Goal: Task Accomplishment & Management: Manage account settings

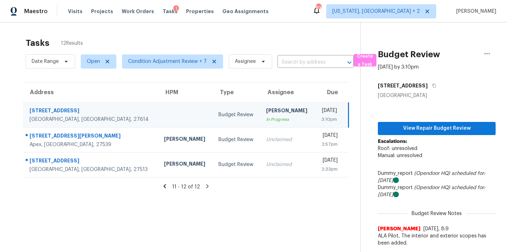
scroll to position [28, 0]
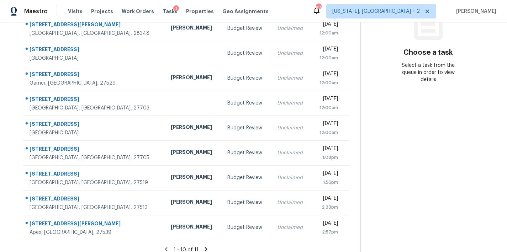
scroll to position [123, 0]
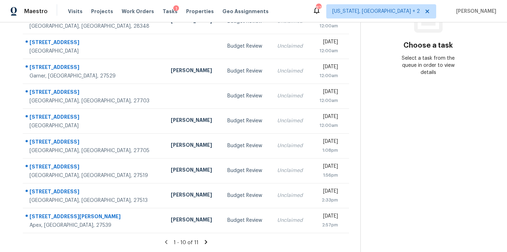
click at [203, 239] on icon at bounding box center [206, 242] width 6 height 6
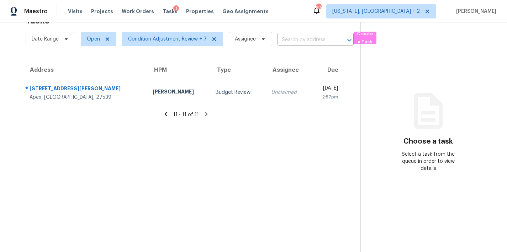
click at [162, 111] on icon at bounding box center [165, 114] width 6 height 6
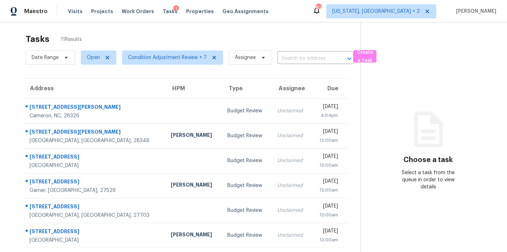
scroll to position [0, 0]
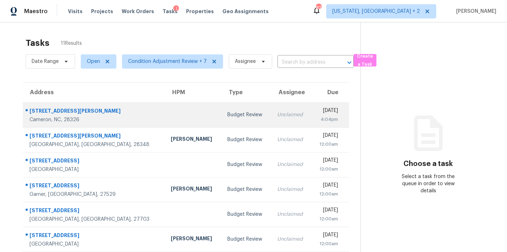
click at [271, 119] on td "Unclaimed" at bounding box center [291, 114] width 40 height 25
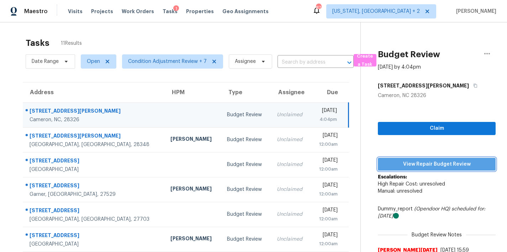
click at [460, 166] on span "View Repair Budget Review" at bounding box center [436, 164] width 106 height 9
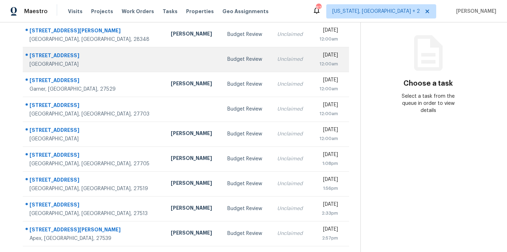
scroll to position [73, 0]
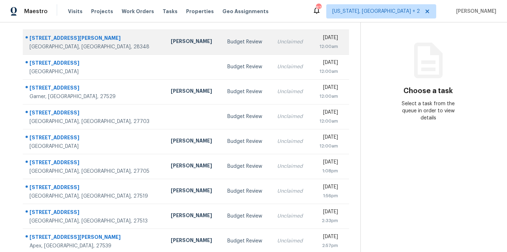
click at [227, 41] on div "Budget Review" at bounding box center [246, 41] width 38 height 7
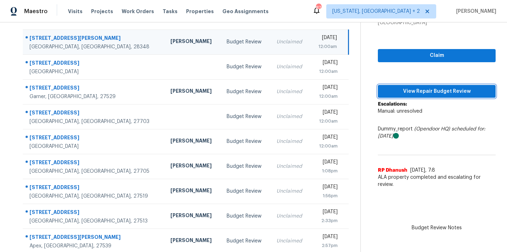
click at [410, 95] on span "View Repair Budget Review" at bounding box center [436, 91] width 106 height 9
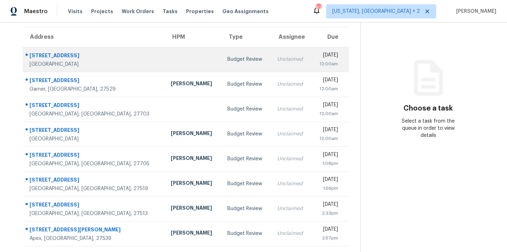
scroll to position [10, 0]
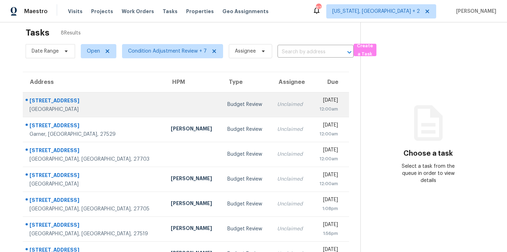
click at [221, 98] on td "Budget Review" at bounding box center [246, 104] width 50 height 25
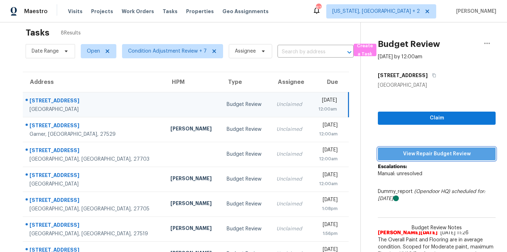
click at [440, 154] on span "View Repair Budget Review" at bounding box center [436, 154] width 106 height 9
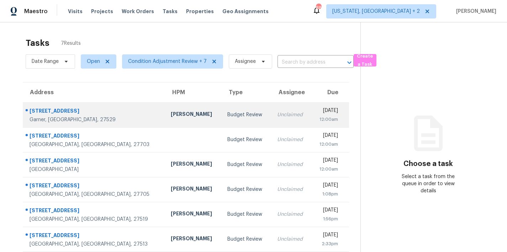
click at [171, 111] on div "Amanda Horton" at bounding box center [193, 115] width 45 height 9
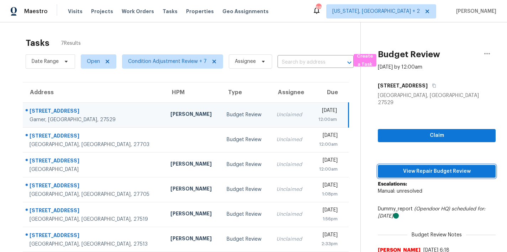
click at [435, 167] on span "View Repair Budget Review" at bounding box center [436, 171] width 106 height 9
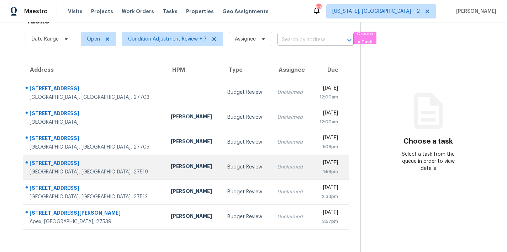
scroll to position [28, 0]
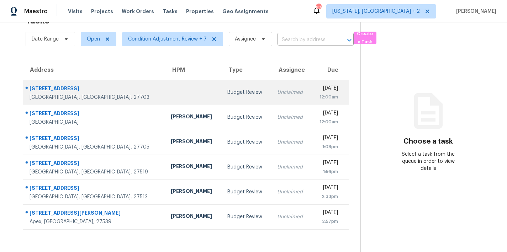
click at [165, 86] on td at bounding box center [193, 92] width 57 height 25
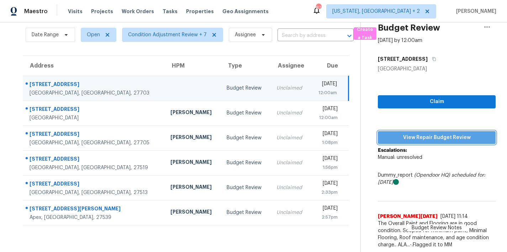
click at [436, 139] on span "View Repair Budget Review" at bounding box center [436, 137] width 106 height 9
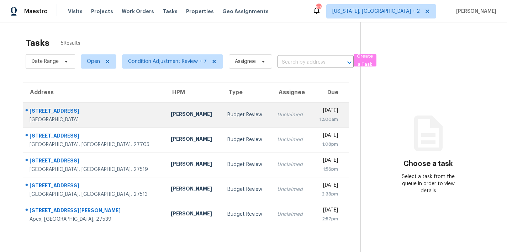
click at [227, 114] on div "Budget Review" at bounding box center [246, 114] width 38 height 7
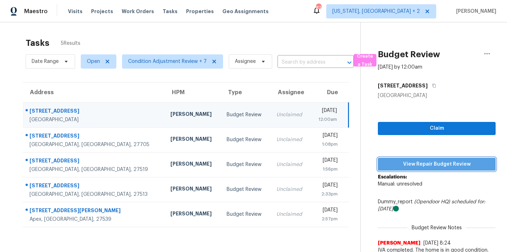
click at [463, 165] on span "View Repair Budget Review" at bounding box center [436, 164] width 106 height 9
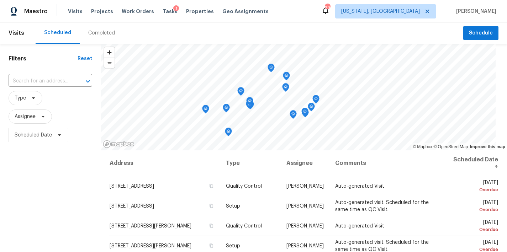
scroll to position [54, 0]
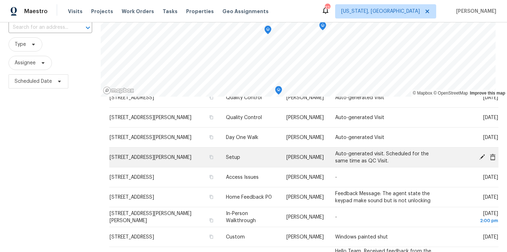
scroll to position [303, 0]
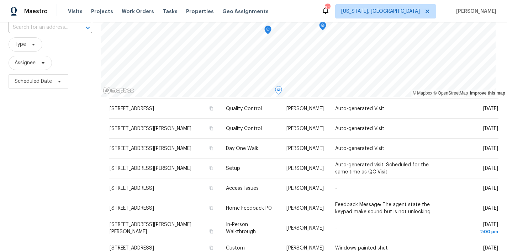
click at [61, 142] on div "Filters Reset ​ Type Assignee Scheduled Date" at bounding box center [50, 144] width 101 height 308
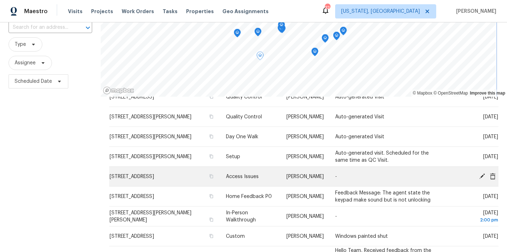
scroll to position [327, 0]
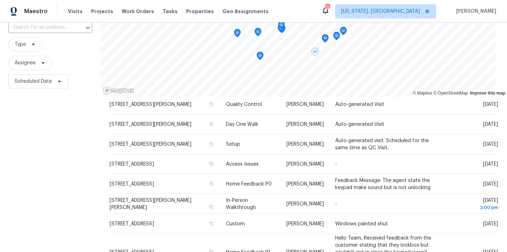
click at [84, 181] on div "Filters Reset ​ Type Assignee Scheduled Date" at bounding box center [50, 144] width 101 height 308
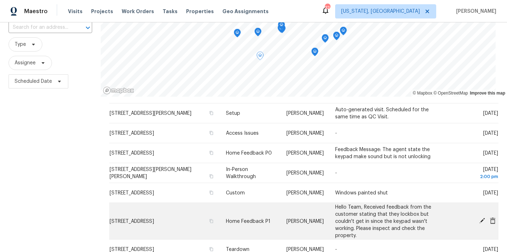
scroll to position [105, 0]
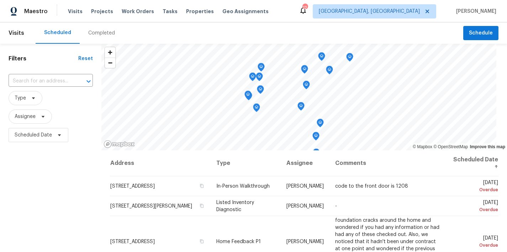
scroll to position [111, 0]
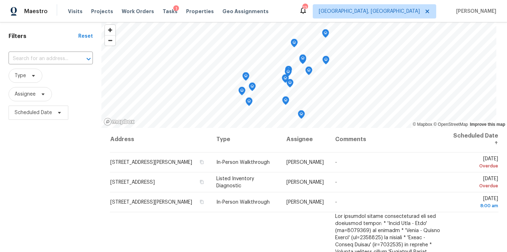
scroll to position [36, 0]
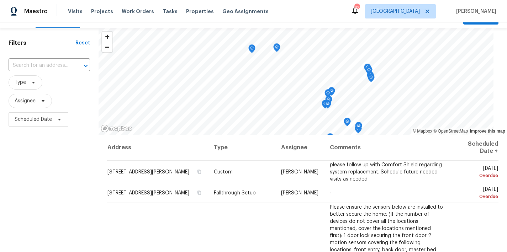
scroll to position [56, 0]
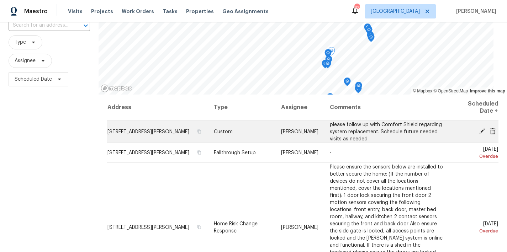
click at [478, 132] on icon at bounding box center [481, 131] width 6 height 6
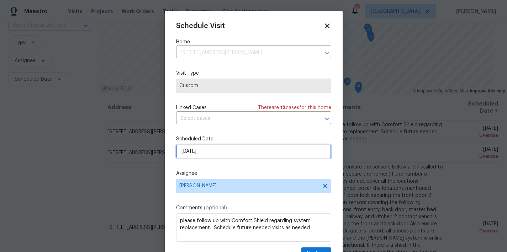
click at [193, 153] on input "[DATE]" at bounding box center [253, 151] width 155 height 14
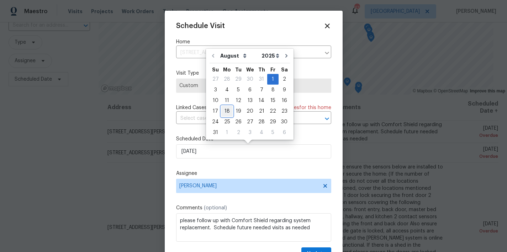
click at [225, 113] on div "18" at bounding box center [226, 111] width 11 height 10
type input "8/18/2025"
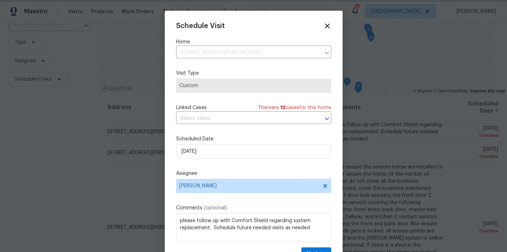
scroll to position [13, 0]
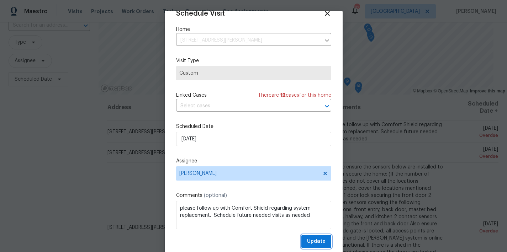
click at [307, 239] on span "Update" at bounding box center [316, 241] width 18 height 9
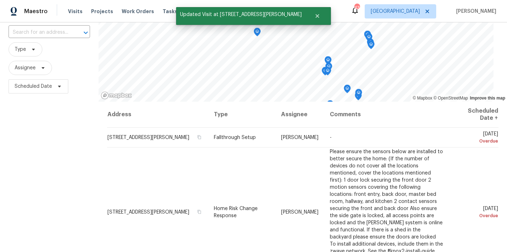
scroll to position [48, 0]
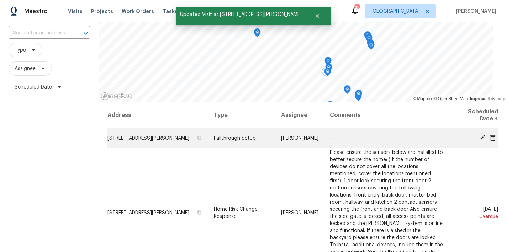
click at [478, 136] on icon at bounding box center [481, 137] width 6 height 6
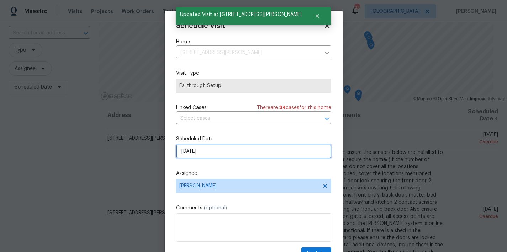
click at [203, 152] on input "8/2/2025" at bounding box center [253, 151] width 155 height 14
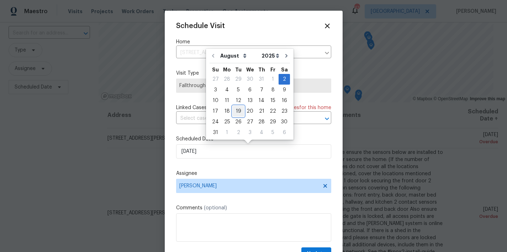
click at [237, 112] on div "19" at bounding box center [237, 111] width 11 height 10
type input "8/19/2025"
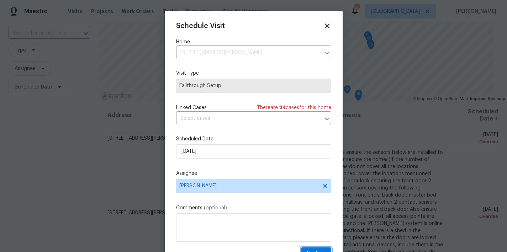
click at [312, 249] on button "Update" at bounding box center [316, 253] width 30 height 13
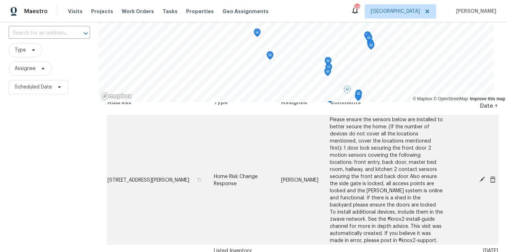
scroll to position [20, 0]
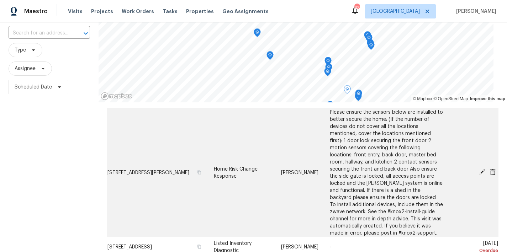
click at [489, 172] on icon at bounding box center [492, 171] width 6 height 6
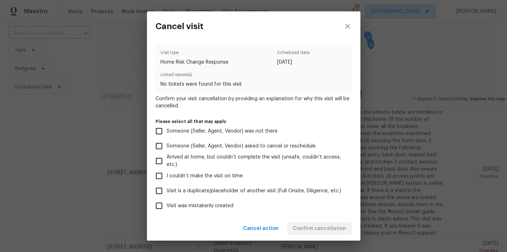
click at [203, 205] on span "Visit was mistakenly created" at bounding box center [199, 205] width 67 height 7
click at [166, 205] on input "Visit was mistakenly created" at bounding box center [158, 205] width 15 height 15
checkbox input "true"
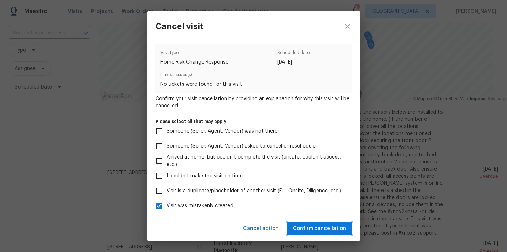
click at [332, 230] on span "Confirm cancellation" at bounding box center [319, 228] width 53 height 9
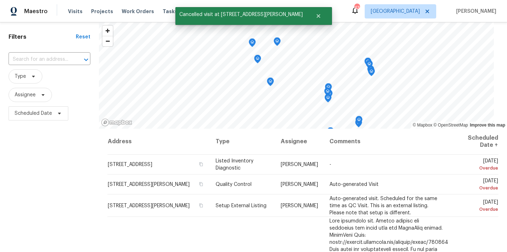
scroll to position [57, 0]
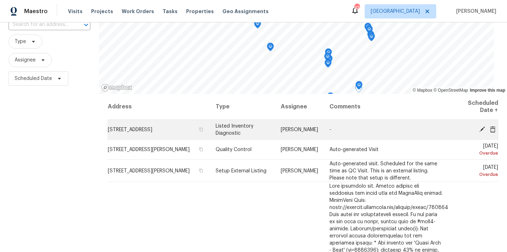
click at [479, 129] on icon at bounding box center [482, 129] width 6 height 6
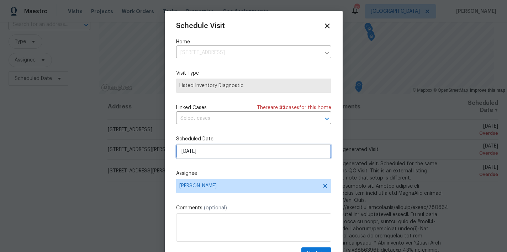
click at [186, 154] on input "8/7/2025" at bounding box center [253, 151] width 155 height 14
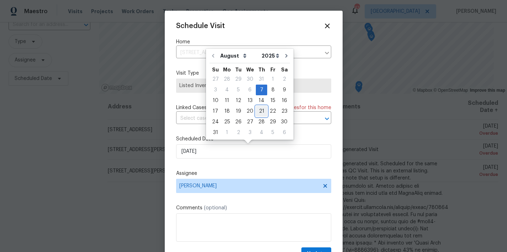
click at [263, 112] on div "21" at bounding box center [261, 111] width 11 height 10
type input "8/21/2025"
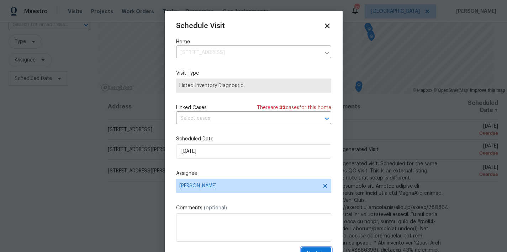
click at [316, 250] on span "Update" at bounding box center [316, 254] width 18 height 9
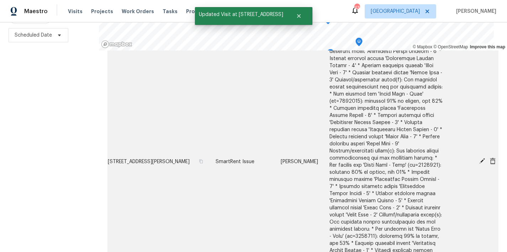
scroll to position [334, 0]
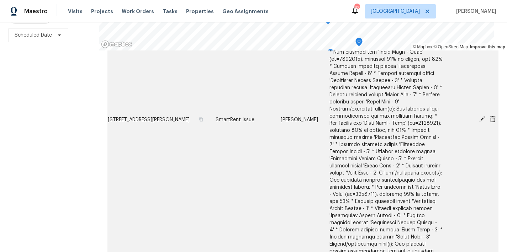
click at [478, 116] on icon at bounding box center [481, 119] width 6 height 6
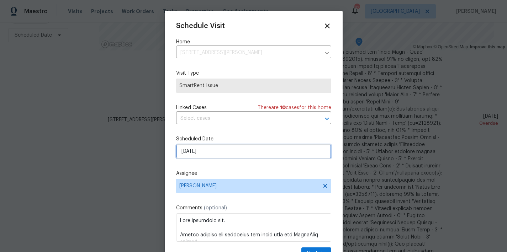
click at [201, 147] on input "8/11/2025" at bounding box center [253, 151] width 155 height 14
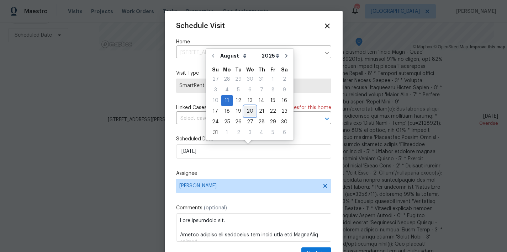
click at [246, 114] on div "20" at bounding box center [250, 111] width 12 height 10
type input "8/20/2025"
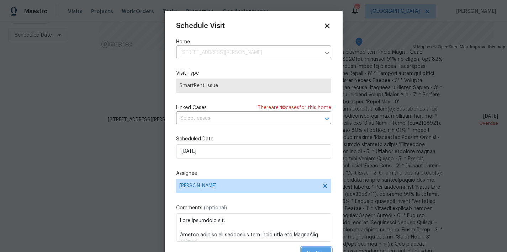
click at [313, 250] on button "Update" at bounding box center [316, 253] width 30 height 13
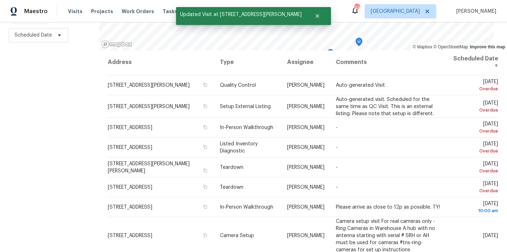
scroll to position [0, 0]
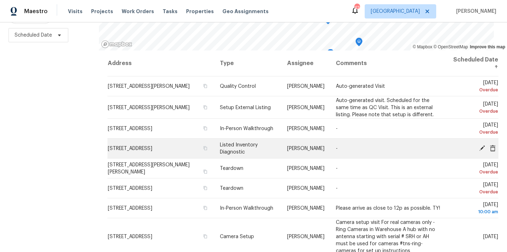
click at [478, 145] on icon at bounding box center [481, 148] width 6 height 6
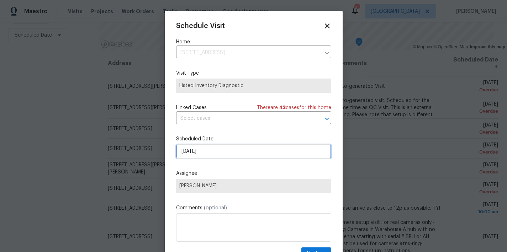
click at [196, 150] on input "[DATE]" at bounding box center [253, 151] width 155 height 14
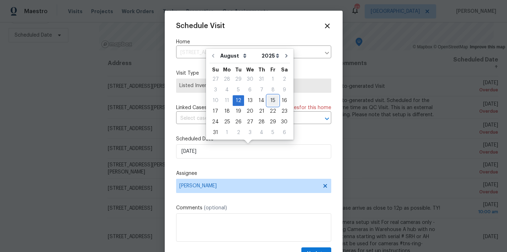
click at [269, 101] on div "15" at bounding box center [272, 101] width 11 height 10
type input "8/15/2025"
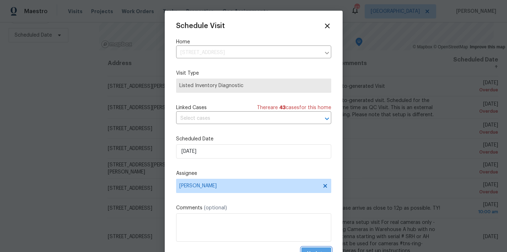
click at [318, 250] on button "Update" at bounding box center [316, 253] width 30 height 13
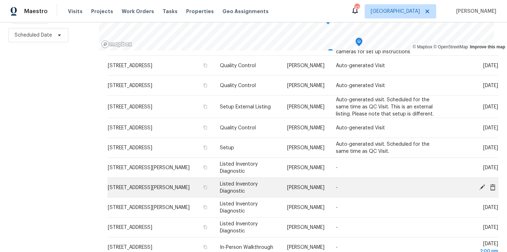
scroll to position [170, 0]
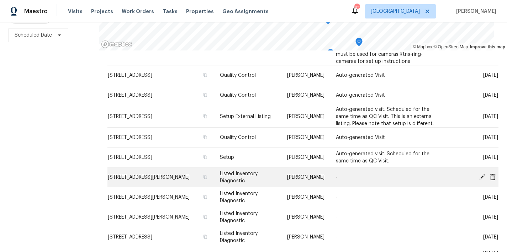
click at [489, 173] on icon at bounding box center [492, 176] width 6 height 6
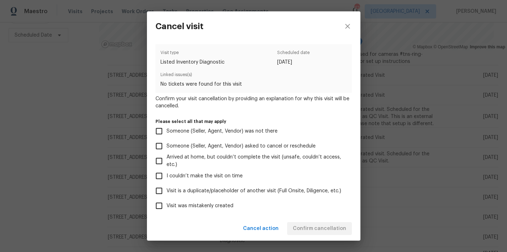
scroll to position [64, 0]
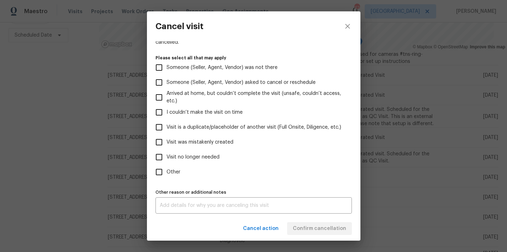
click at [213, 140] on span "Visit was mistakenly created" at bounding box center [199, 142] width 67 height 7
click at [166, 140] on input "Visit was mistakenly created" at bounding box center [158, 142] width 15 height 15
checkbox input "true"
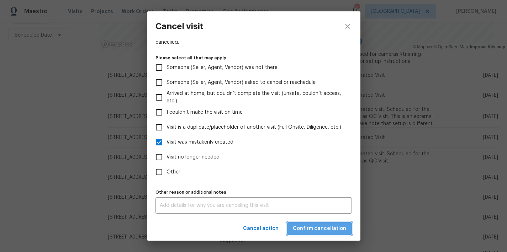
click at [324, 232] on span "Confirm cancellation" at bounding box center [319, 228] width 53 height 9
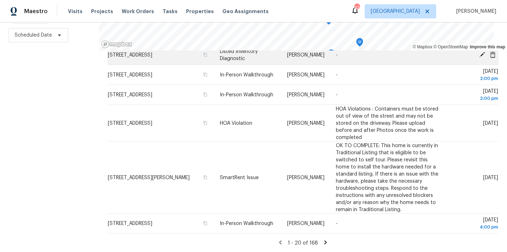
scroll to position [332, 0]
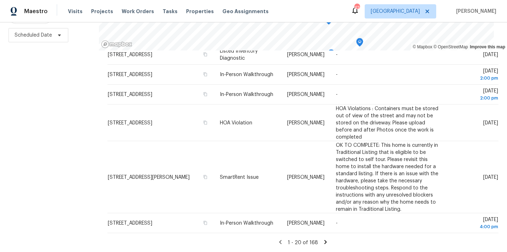
click at [322, 239] on icon at bounding box center [325, 242] width 6 height 6
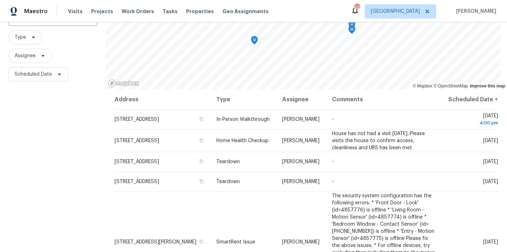
scroll to position [58, 0]
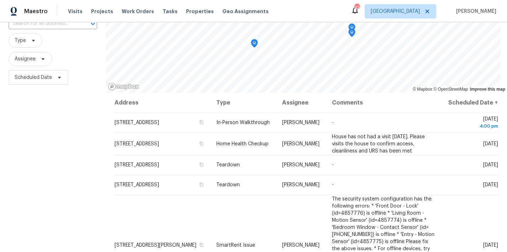
click at [87, 155] on div "Filters Reset ​ Type Assignee Scheduled Date" at bounding box center [53, 140] width 106 height 308
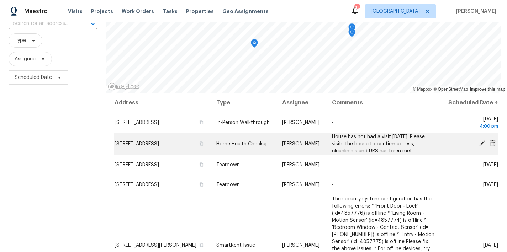
click at [489, 146] on icon at bounding box center [492, 143] width 6 height 6
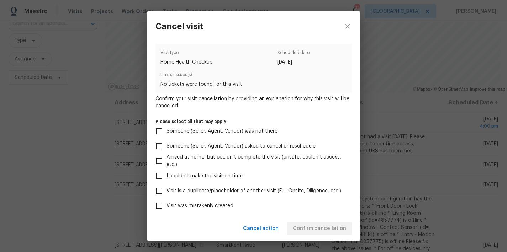
click at [196, 205] on span "Visit was mistakenly created" at bounding box center [199, 205] width 67 height 7
click at [166, 205] on input "Visit was mistakenly created" at bounding box center [158, 205] width 15 height 15
checkbox input "true"
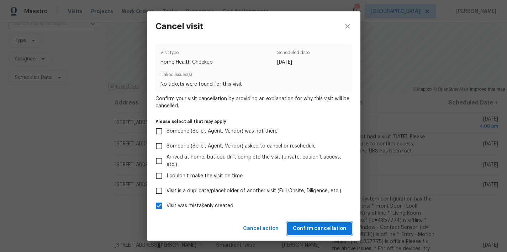
click at [335, 230] on span "Confirm cancellation" at bounding box center [319, 228] width 53 height 9
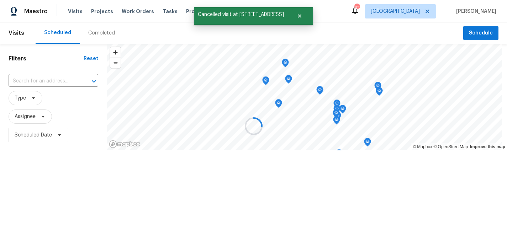
scroll to position [0, 0]
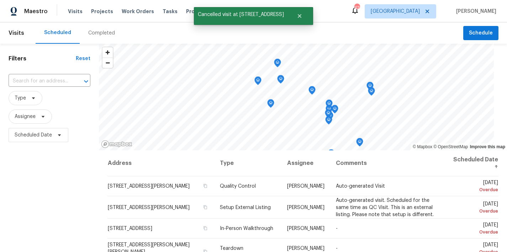
click at [69, 189] on div "Filters Reset ​ Type Assignee Scheduled Date" at bounding box center [49, 198] width 99 height 308
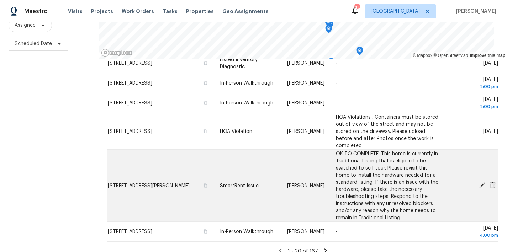
scroll to position [105, 0]
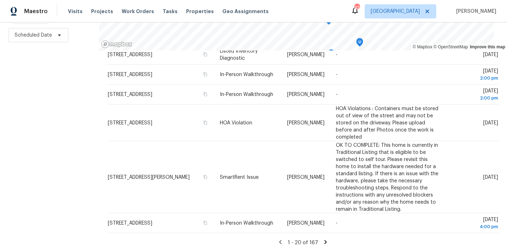
click at [324, 240] on icon at bounding box center [325, 242] width 2 height 4
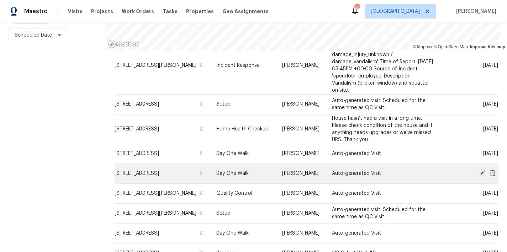
scroll to position [298, 0]
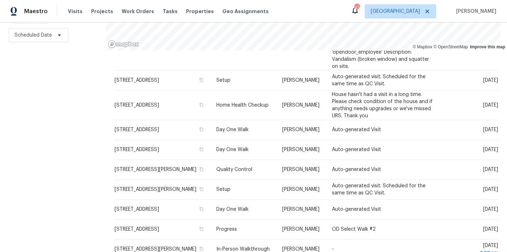
click at [72, 183] on div "Filters Reset ​ Type Assignee Scheduled Date" at bounding box center [53, 98] width 106 height 308
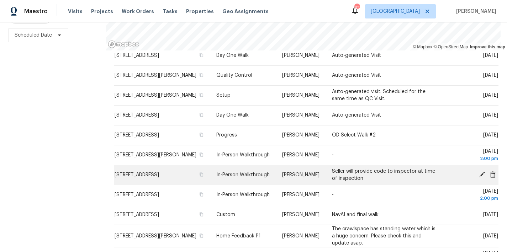
scroll to position [396, 0]
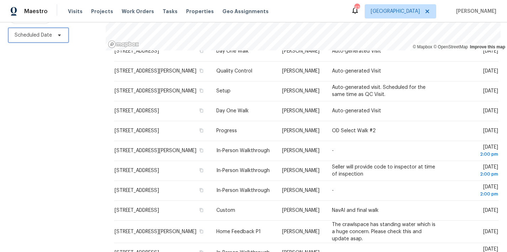
click at [25, 33] on span "Scheduled Date" at bounding box center [33, 35] width 37 height 7
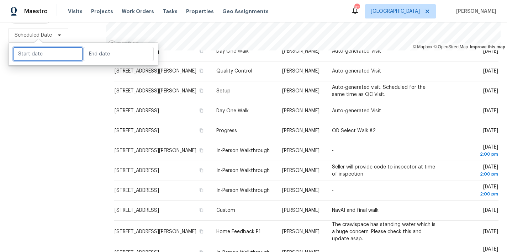
click at [32, 51] on input "text" at bounding box center [48, 54] width 70 height 14
select select "7"
select select "2025"
select select "8"
select select "2025"
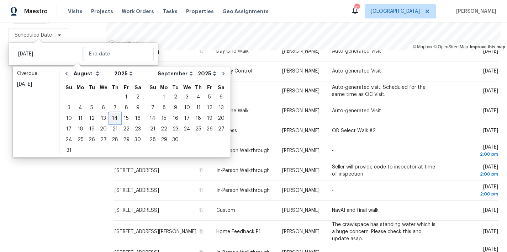
click at [109, 118] on div "14" at bounding box center [114, 118] width 11 height 10
type input "Thu, Aug 14"
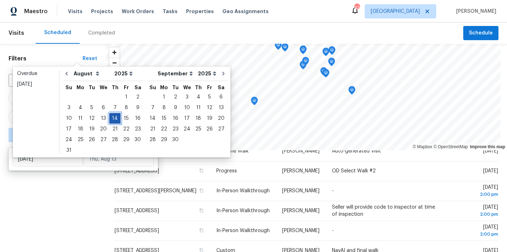
click at [112, 118] on div "14" at bounding box center [114, 118] width 11 height 10
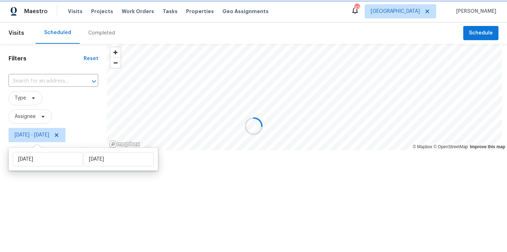
type input "Thu, Aug 14"
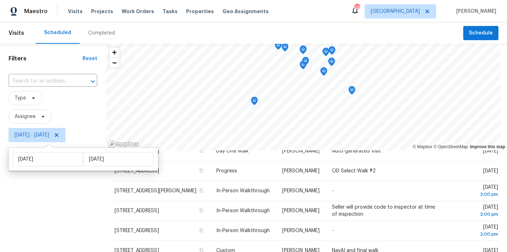
click at [45, 198] on div "Filters Reset ​ Type Assignee Thu, Aug 14 - Thu, Aug 14" at bounding box center [53, 198] width 106 height 308
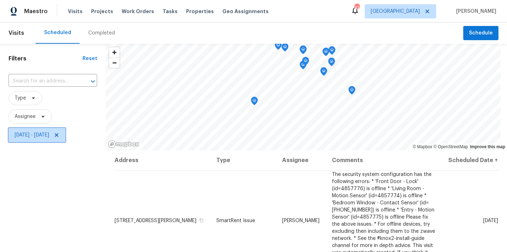
click at [49, 135] on span "Thu, Aug 14 - Thu, Aug 14" at bounding box center [32, 135] width 34 height 7
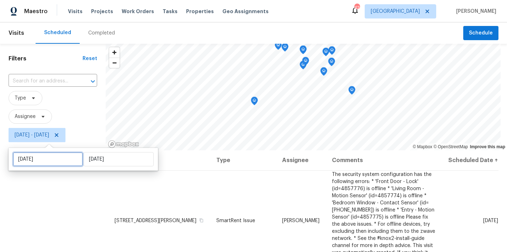
click at [46, 155] on input "Thu, Aug 14" at bounding box center [48, 159] width 70 height 14
select select "7"
select select "2025"
select select "8"
select select "2025"
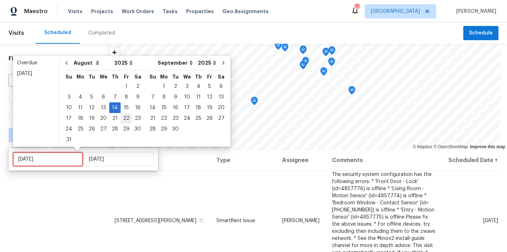
type input "Fri, Aug 29"
type input "Thu, Aug 14"
type input "Fri, Aug 15"
click at [123, 109] on div "15" at bounding box center [126, 108] width 11 height 10
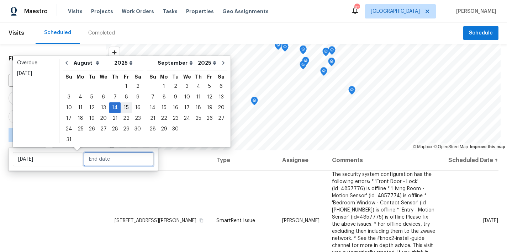
type input "Fri, Aug 15"
type input "Thu, Aug 14"
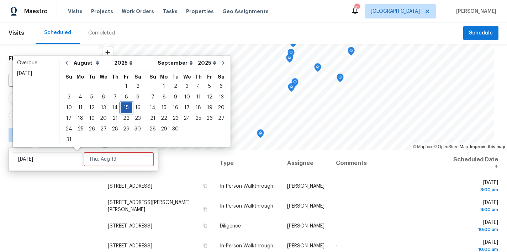
click at [123, 109] on div "15" at bounding box center [126, 108] width 11 height 10
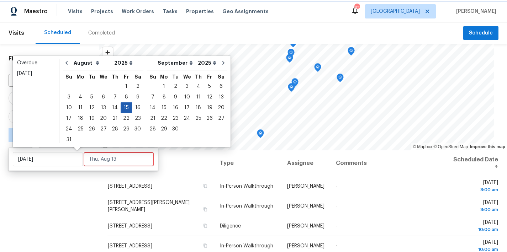
type input "Fri, Aug 15"
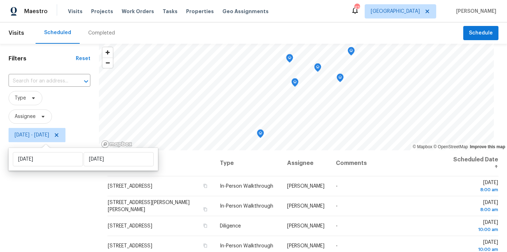
click at [49, 211] on div "Filters Reset ​ Type Assignee Fri, Aug 15 - Fri, Aug 15" at bounding box center [49, 198] width 99 height 308
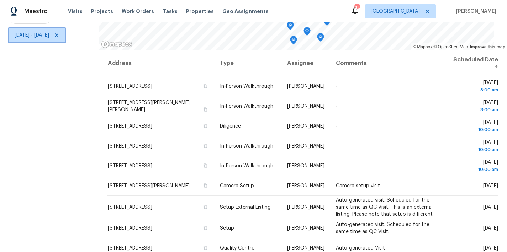
click at [59, 32] on icon at bounding box center [57, 35] width 6 height 6
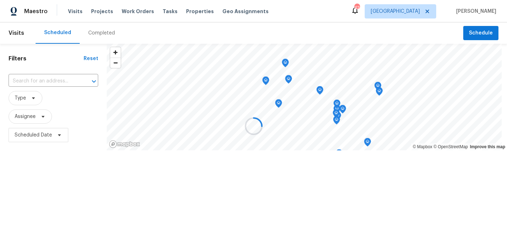
click at [299, 14] on div at bounding box center [253, 126] width 507 height 252
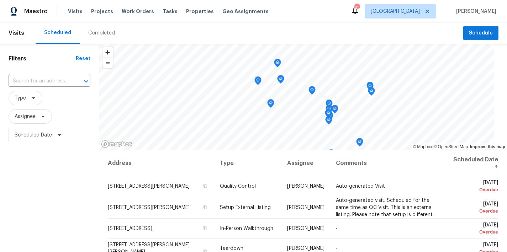
click at [53, 215] on div "Filters Reset ​ Type Assignee Scheduled Date" at bounding box center [49, 198] width 99 height 308
click at [48, 78] on input "text" at bounding box center [40, 81] width 62 height 11
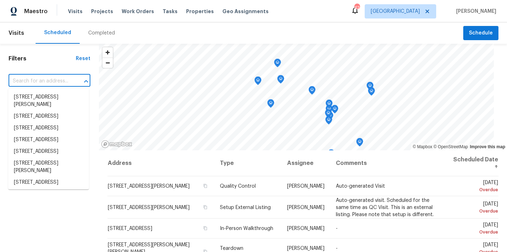
click at [190, 33] on div "Scheduled Completed" at bounding box center [249, 32] width 427 height 21
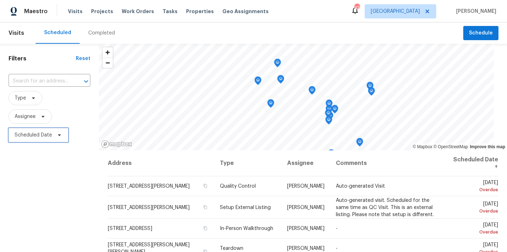
click at [43, 135] on span "Scheduled Date" at bounding box center [33, 135] width 37 height 7
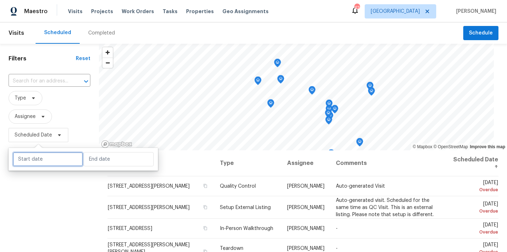
click at [49, 160] on input "text" at bounding box center [48, 159] width 70 height 14
select select "7"
select select "2025"
select select "8"
select select "2025"
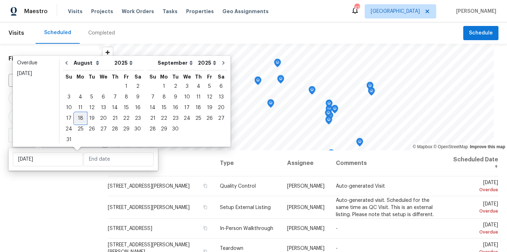
click at [75, 119] on div "18" at bounding box center [80, 118] width 11 height 10
type input "[DATE]"
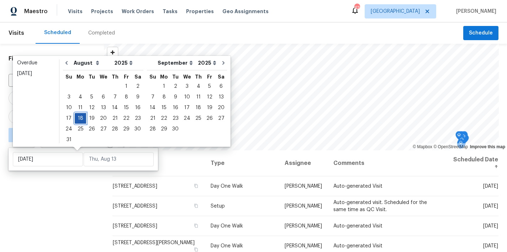
click at [77, 119] on div "18" at bounding box center [80, 118] width 11 height 10
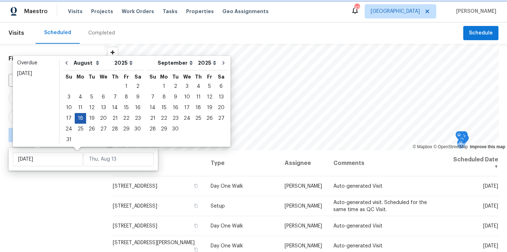
type input "Mon, Aug 18"
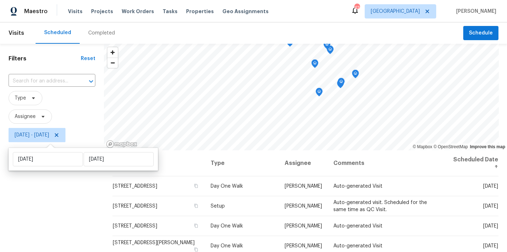
click at [44, 207] on div "Filters Reset ​ Type Assignee Mon, Aug 18 - Mon, Aug 18" at bounding box center [52, 198] width 104 height 308
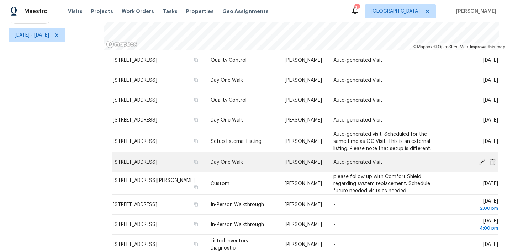
scroll to position [170, 0]
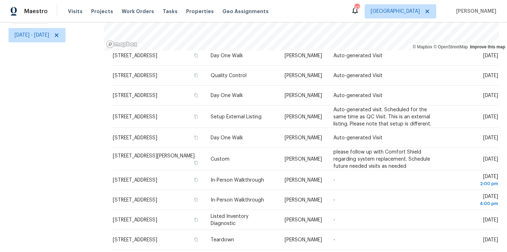
click at [62, 176] on div "Filters Reset ​ Type Assignee Mon, Aug 18 - Mon, Aug 18" at bounding box center [52, 98] width 104 height 308
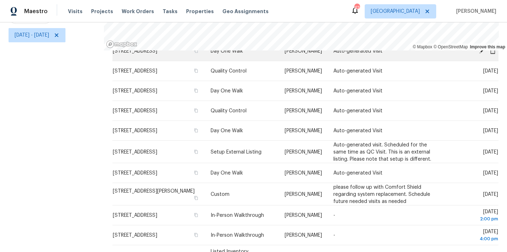
scroll to position [173, 0]
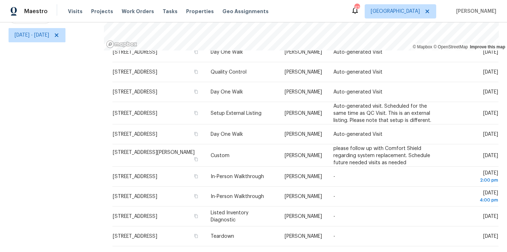
click at [39, 138] on div "Filters Reset ​ Type Assignee Mon, Aug 18 - Mon, Aug 18" at bounding box center [52, 98] width 104 height 308
click at [329, 10] on div "Maestro Visits Projects Work Orders Tasks Properties Geo Assignments 42 Raleigh…" at bounding box center [253, 11] width 507 height 22
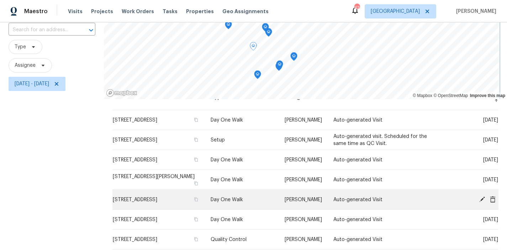
scroll to position [76, 0]
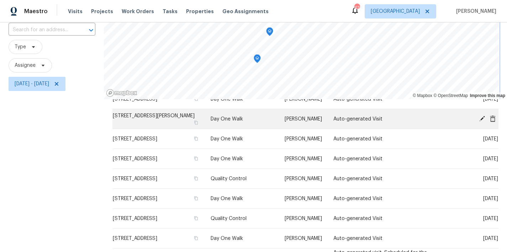
click at [274, 117] on div "© Mapbox © OpenStreetMap Improve this map Address Type Assignee Comments Schedu…" at bounding box center [305, 147] width 403 height 308
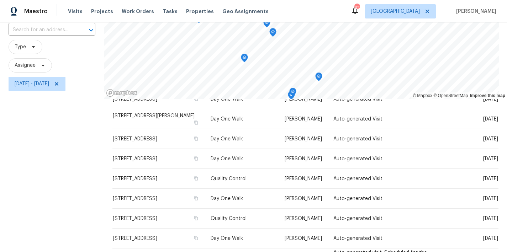
click at [290, 14] on div "Maestro Visits Projects Work Orders Tasks Properties Geo Assignments 42 Raleigh…" at bounding box center [253, 11] width 507 height 22
click at [45, 156] on div "Filters Reset ​ Type Assignee Mon, Aug 18 - Mon, Aug 18" at bounding box center [52, 147] width 104 height 308
click at [26, 42] on span "Type" at bounding box center [26, 47] width 34 height 14
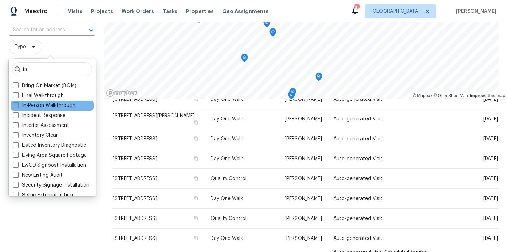
type input "in"
click at [47, 108] on label "In-Person Walkthrough" at bounding box center [44, 105] width 63 height 7
click at [17, 107] on input "In-Person Walkthrough" at bounding box center [15, 104] width 5 height 5
checkbox input "true"
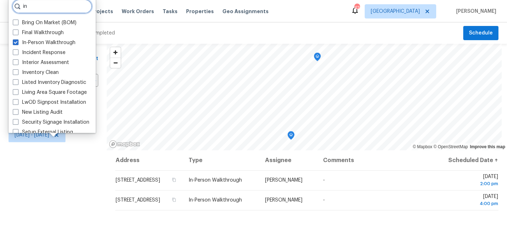
click at [37, 9] on input "in" at bounding box center [52, 6] width 80 height 14
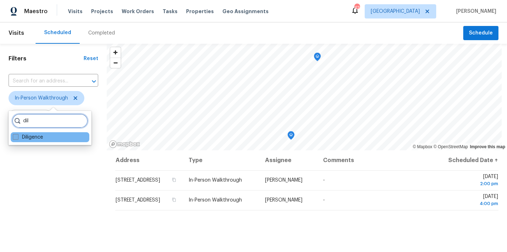
type input "dil"
click at [15, 137] on span at bounding box center [16, 137] width 6 height 6
click at [15, 137] on input "Diligence" at bounding box center [15, 136] width 5 height 5
checkbox input "true"
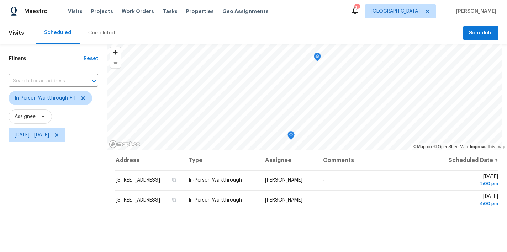
click at [43, 170] on div "Filters Reset ​ In-Person Walkthrough + 1 Assignee Mon, Aug 18 - Mon, Aug 18" at bounding box center [53, 198] width 107 height 308
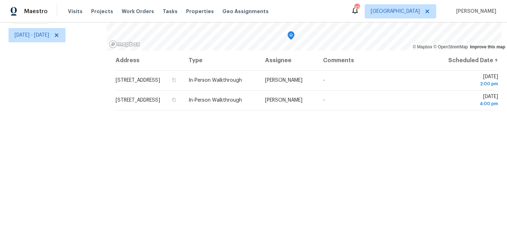
click at [326, 179] on div "Address Type Assignee Comments Scheduled Date ↑ 921 Hidden Jewel Ln, Wake Fores…" at bounding box center [307, 151] width 400 height 202
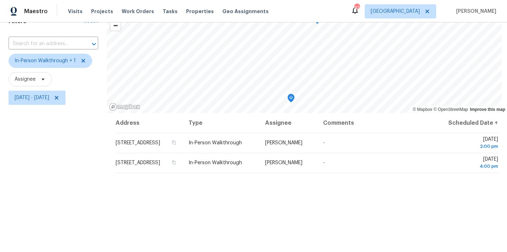
scroll to position [0, 0]
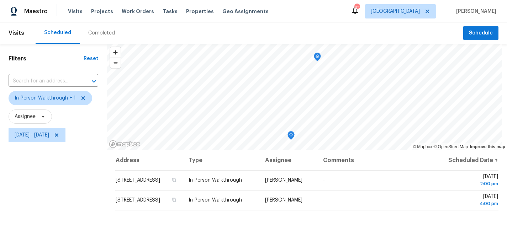
click at [307, 17] on div "Maestro Visits Projects Work Orders Tasks Properties Geo Assignments 42 Raleigh…" at bounding box center [253, 11] width 507 height 22
click at [50, 197] on div "Filters Reset ​ In-Person Walkthrough + 1 Assignee Mon, Aug 18 - Mon, Aug 18" at bounding box center [53, 198] width 107 height 308
click at [49, 134] on span "Mon, Aug 18 - Mon, Aug 18" at bounding box center [32, 135] width 34 height 7
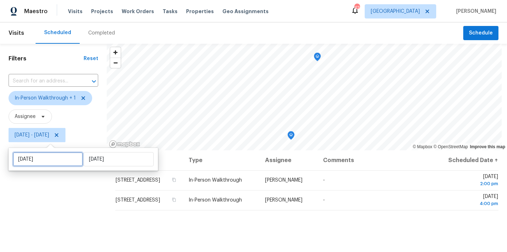
click at [59, 164] on input "Mon, Aug 18" at bounding box center [48, 159] width 70 height 14
select select "7"
select select "2025"
select select "8"
select select "2025"
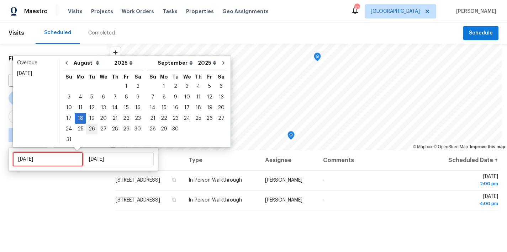
type input "Tue, Aug 26"
click at [91, 116] on div "19" at bounding box center [91, 118] width 11 height 10
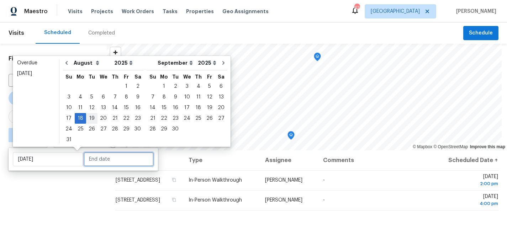
type input "Tue, Aug 19"
type input "Mon, Aug 18"
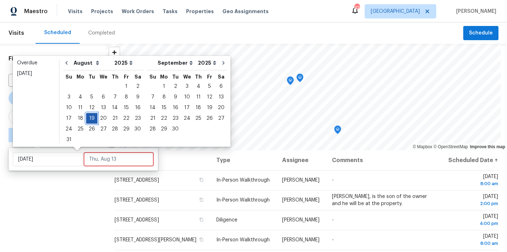
click at [91, 116] on div "19" at bounding box center [91, 118] width 11 height 10
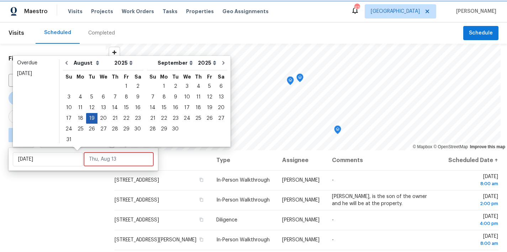
type input "Tue, Aug 19"
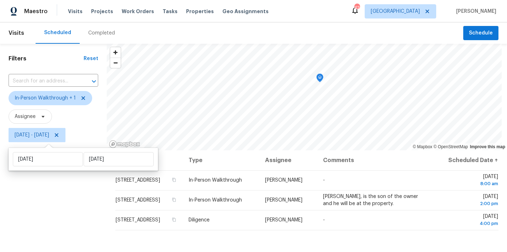
click at [60, 205] on div "Filters Reset ​ In-Person Walkthrough + 1 Assignee Tue, Aug 19 - Tue, Aug 19" at bounding box center [53, 198] width 107 height 308
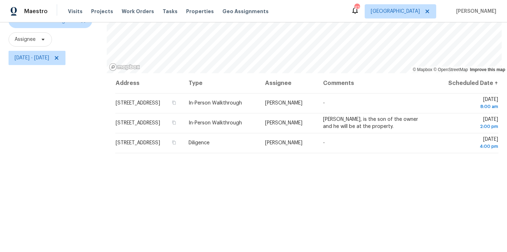
scroll to position [72, 0]
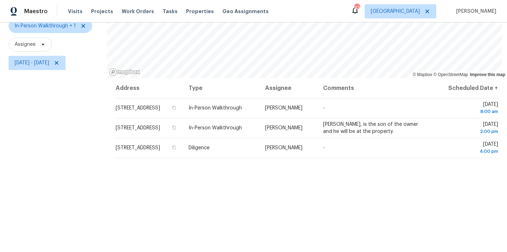
click at [288, 199] on div "Address Type Assignee Comments Scheduled Date ↑ 100 Waterford Dr, Angier, NC 27…" at bounding box center [307, 179] width 400 height 202
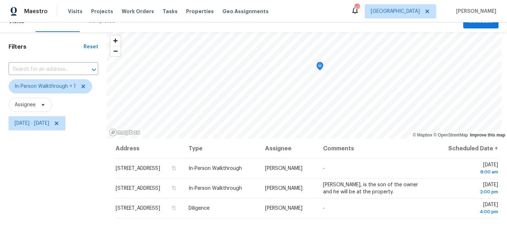
scroll to position [6, 0]
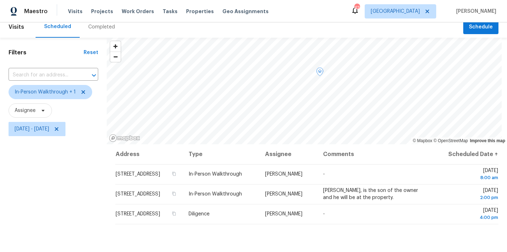
click at [95, 192] on div "Filters Reset ​ In-Person Walkthrough + 1 Assignee Tue, Aug 19 - Tue, Aug 19" at bounding box center [53, 192] width 107 height 308
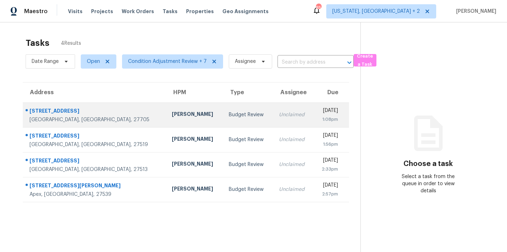
click at [172, 118] on div "[PERSON_NAME]" at bounding box center [195, 115] width 46 height 9
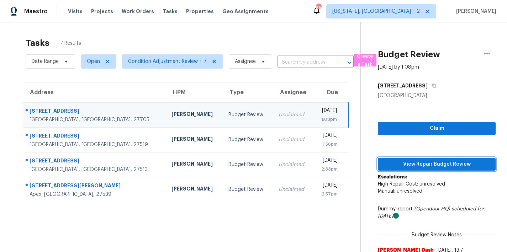
click at [427, 161] on span "View Repair Budget Review" at bounding box center [436, 164] width 106 height 9
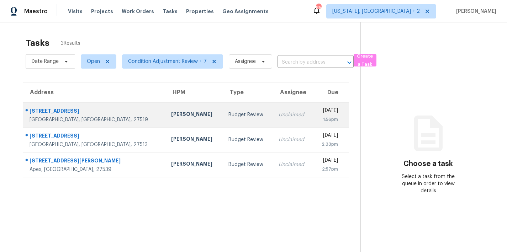
click at [223, 121] on td "Budget Review" at bounding box center [248, 114] width 50 height 25
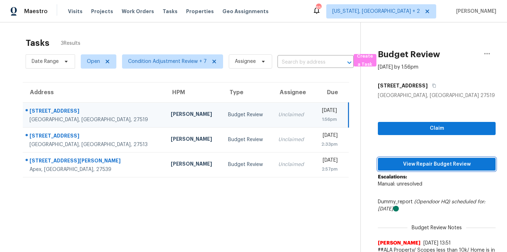
click at [435, 161] on span "View Repair Budget Review" at bounding box center [436, 164] width 106 height 9
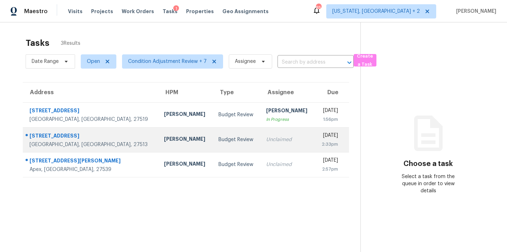
click at [260, 148] on td "Unclaimed" at bounding box center [287, 139] width 54 height 25
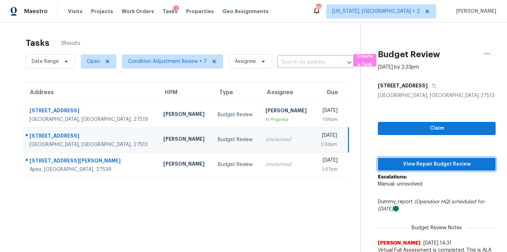
click at [449, 164] on span "View Repair Budget Review" at bounding box center [436, 164] width 106 height 9
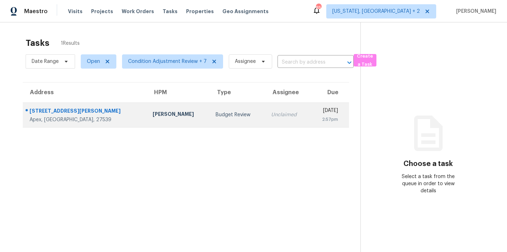
click at [147, 119] on td "[PERSON_NAME]" at bounding box center [178, 114] width 63 height 25
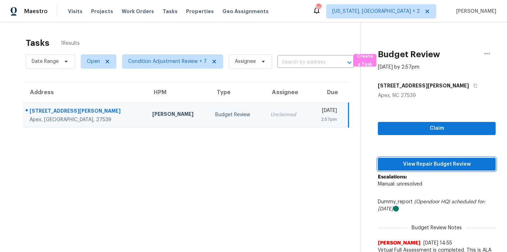
click at [432, 167] on span "View Repair Budget Review" at bounding box center [436, 164] width 106 height 9
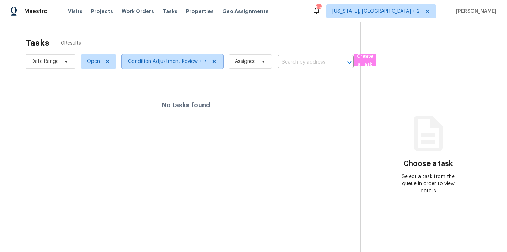
click at [143, 61] on span "Condition Adjustment Review + 7" at bounding box center [167, 61] width 79 height 7
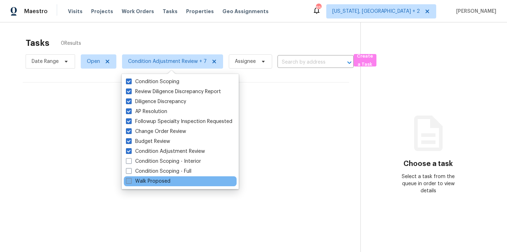
click at [152, 182] on label "Walk Proposed" at bounding box center [148, 181] width 44 height 7
click at [130, 182] on input "Walk Proposed" at bounding box center [128, 180] width 5 height 5
checkbox input "true"
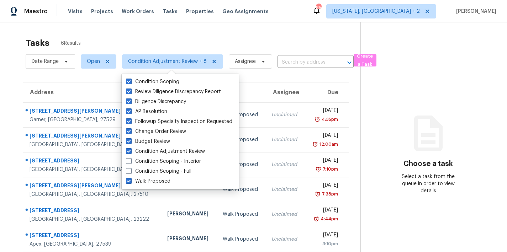
click at [159, 43] on div "Tasks 6 Results" at bounding box center [193, 43] width 335 height 18
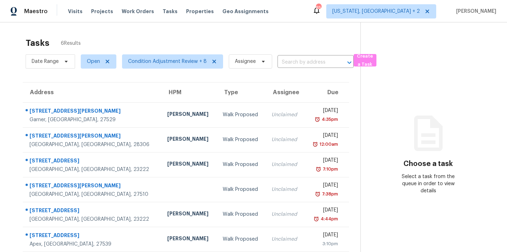
click at [278, 49] on div "Tasks 6 Results" at bounding box center [193, 43] width 335 height 18
click at [291, 11] on div "Maestro Visits Projects Work Orders Tasks Properties Geo Assignments 85 Washing…" at bounding box center [253, 11] width 507 height 22
click at [336, 21] on div "Maestro Visits Projects Work Orders Tasks Properties Geo Assignments 85 Washing…" at bounding box center [253, 11] width 507 height 22
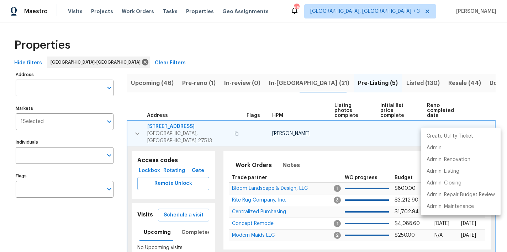
scroll to position [11, 0]
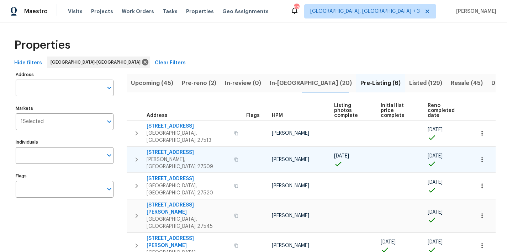
scroll to position [31, 0]
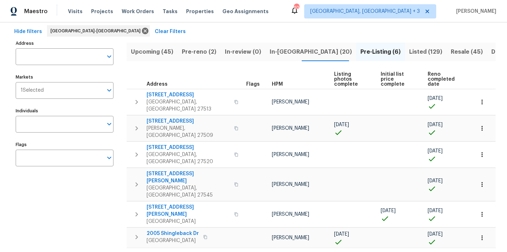
click at [267, 248] on div "Prev 1 Next Items Per Page 25 25 ​" at bounding box center [311, 256] width 369 height 17
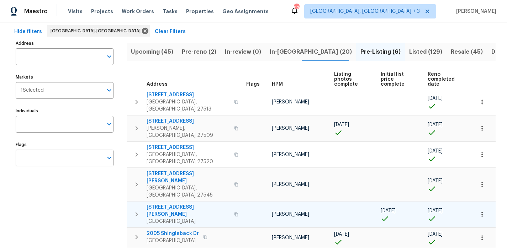
click at [474, 207] on button "button" at bounding box center [482, 215] width 16 height 16
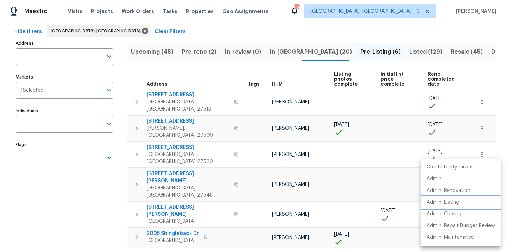
click at [453, 202] on p "Admin: Listing" at bounding box center [442, 202] width 33 height 7
click at [303, 233] on div at bounding box center [253, 126] width 507 height 252
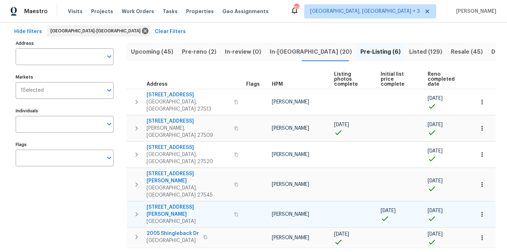
click at [203, 204] on span "650 Ganyard Farm Way Unit 6" at bounding box center [187, 211] width 83 height 14
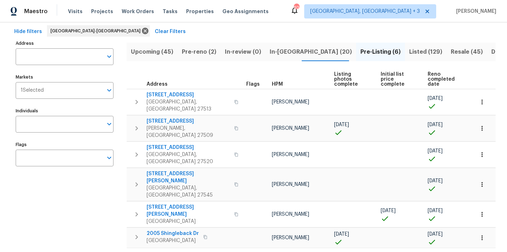
click at [181, 248] on div "Prev 1 Next Items Per Page 25 25 ​" at bounding box center [311, 256] width 369 height 17
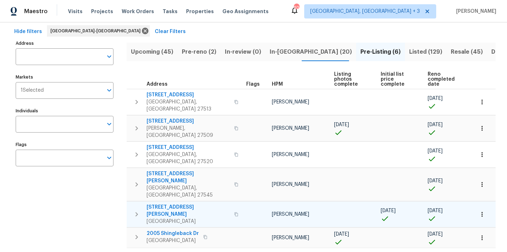
click at [171, 204] on span "650 Ganyard Farm Way Unit 6" at bounding box center [187, 211] width 83 height 14
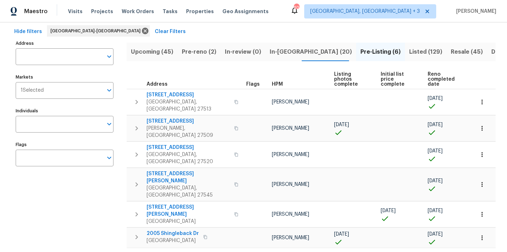
click at [204, 52] on span "Pre-reno (2)" at bounding box center [199, 52] width 34 height 10
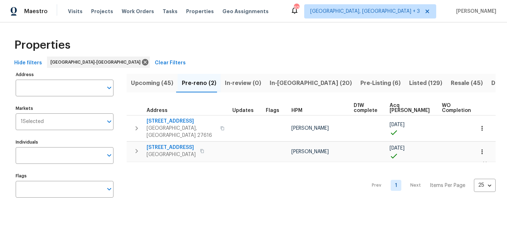
scroll to position [0, 14]
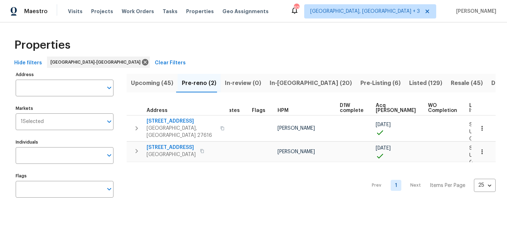
click at [168, 81] on span "Upcoming (45)" at bounding box center [152, 83] width 42 height 10
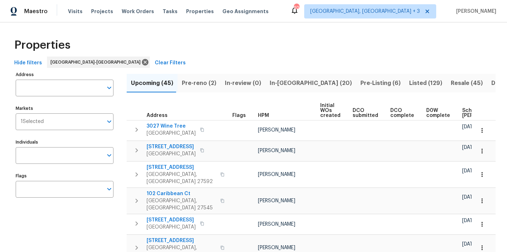
scroll to position [0, 89]
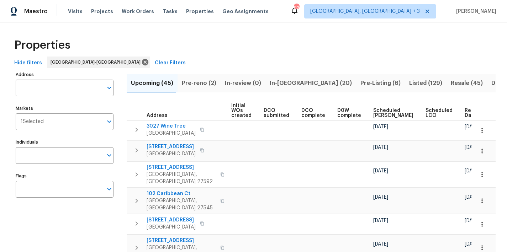
click at [464, 115] on span "Ready Date" at bounding box center [472, 113] width 16 height 10
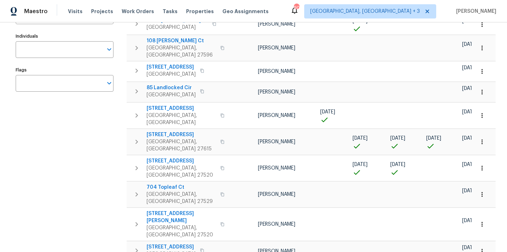
click at [302, 17] on div "Maestro Visits Projects Work Orders Tasks Properties Geo Assignments 90 Greenvi…" at bounding box center [253, 11] width 507 height 22
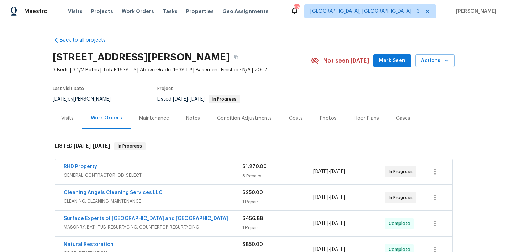
click at [29, 173] on div "Back to all projects 650 Ganyard Farm Way Unit 6, Durham, NC 27703 3 Beds | 3 1…" at bounding box center [253, 137] width 507 height 230
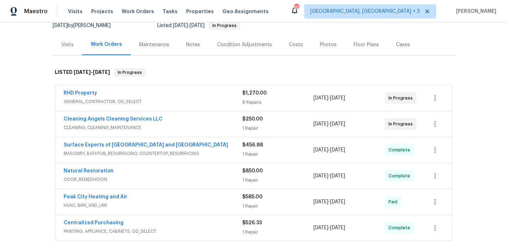
scroll to position [73, 0]
click at [87, 94] on link "RHD Property" at bounding box center [80, 93] width 33 height 5
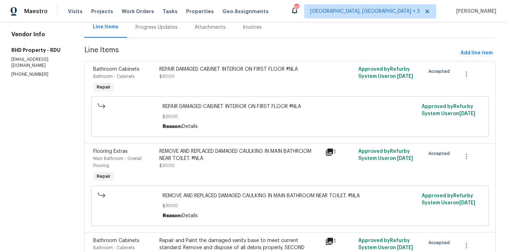
click at [177, 30] on div "Progress Updates" at bounding box center [156, 27] width 42 height 7
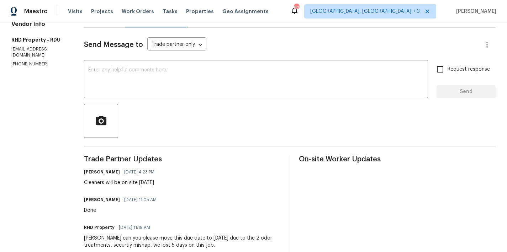
scroll to position [25, 0]
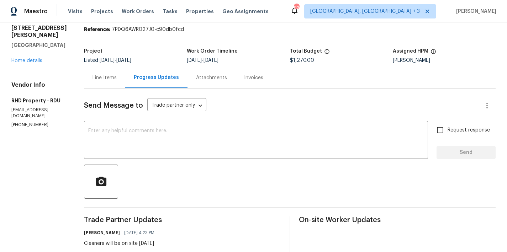
click at [112, 79] on div "Line Items" at bounding box center [104, 77] width 24 height 7
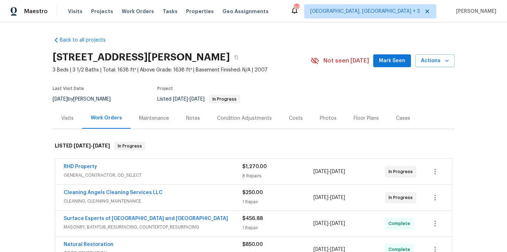
click at [327, 117] on div "Photos" at bounding box center [328, 118] width 17 height 7
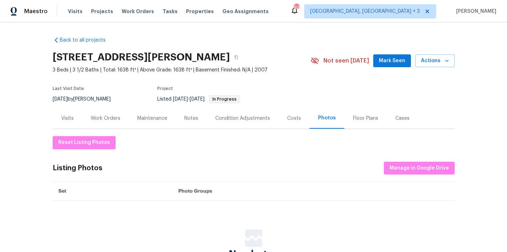
click at [104, 118] on div "Work Orders" at bounding box center [106, 118] width 30 height 7
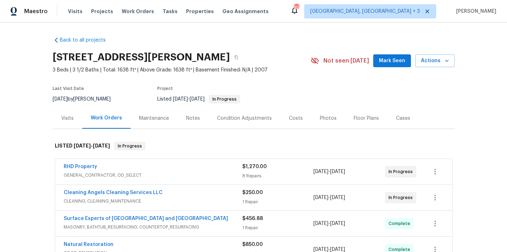
click at [165, 31] on div "Back to all projects [STREET_ADDRESS][PERSON_NAME] 3 Beds | 3 1/2 Baths | Total…" at bounding box center [254, 218] width 402 height 375
click at [320, 119] on div "Photos" at bounding box center [328, 118] width 17 height 7
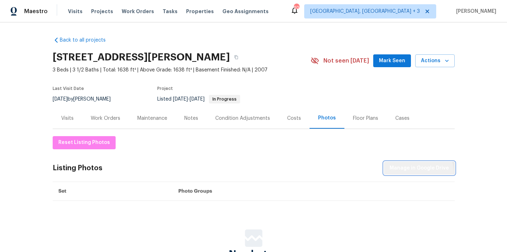
click at [413, 174] on button "Manage in Google Drive" at bounding box center [419, 168] width 71 height 13
click at [138, 35] on div "Back to all projects [STREET_ADDRESS][PERSON_NAME] 3 Beds | 3 1/2 Baths | Total…" at bounding box center [254, 153] width 402 height 245
